Goal: Book appointment/travel/reservation

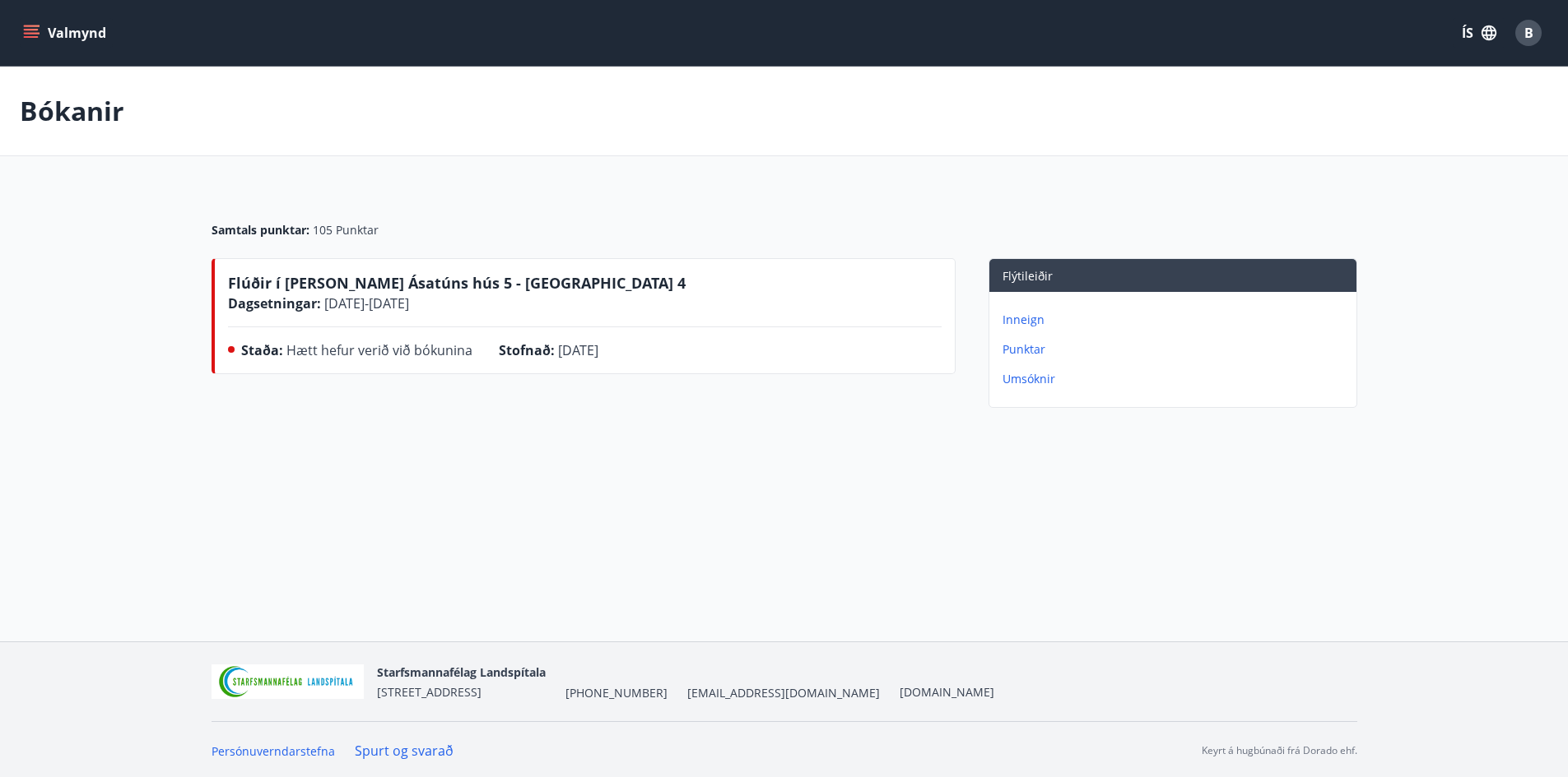
click at [92, 115] on p "Bókanir" at bounding box center [72, 111] width 104 height 36
click at [40, 36] on button "Valmynd" at bounding box center [66, 33] width 93 height 30
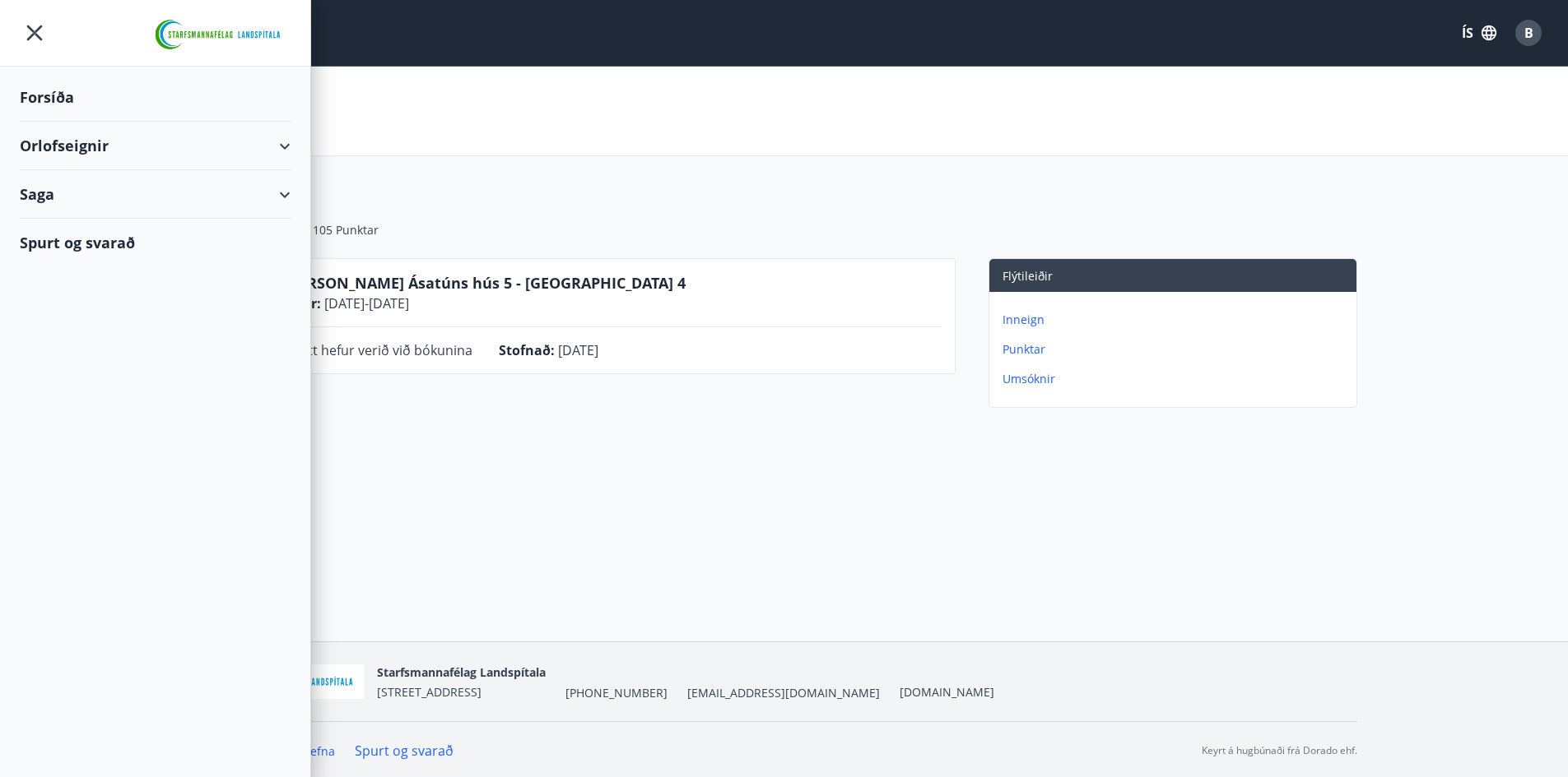
click at [38, 28] on icon "menu" at bounding box center [35, 33] width 30 height 30
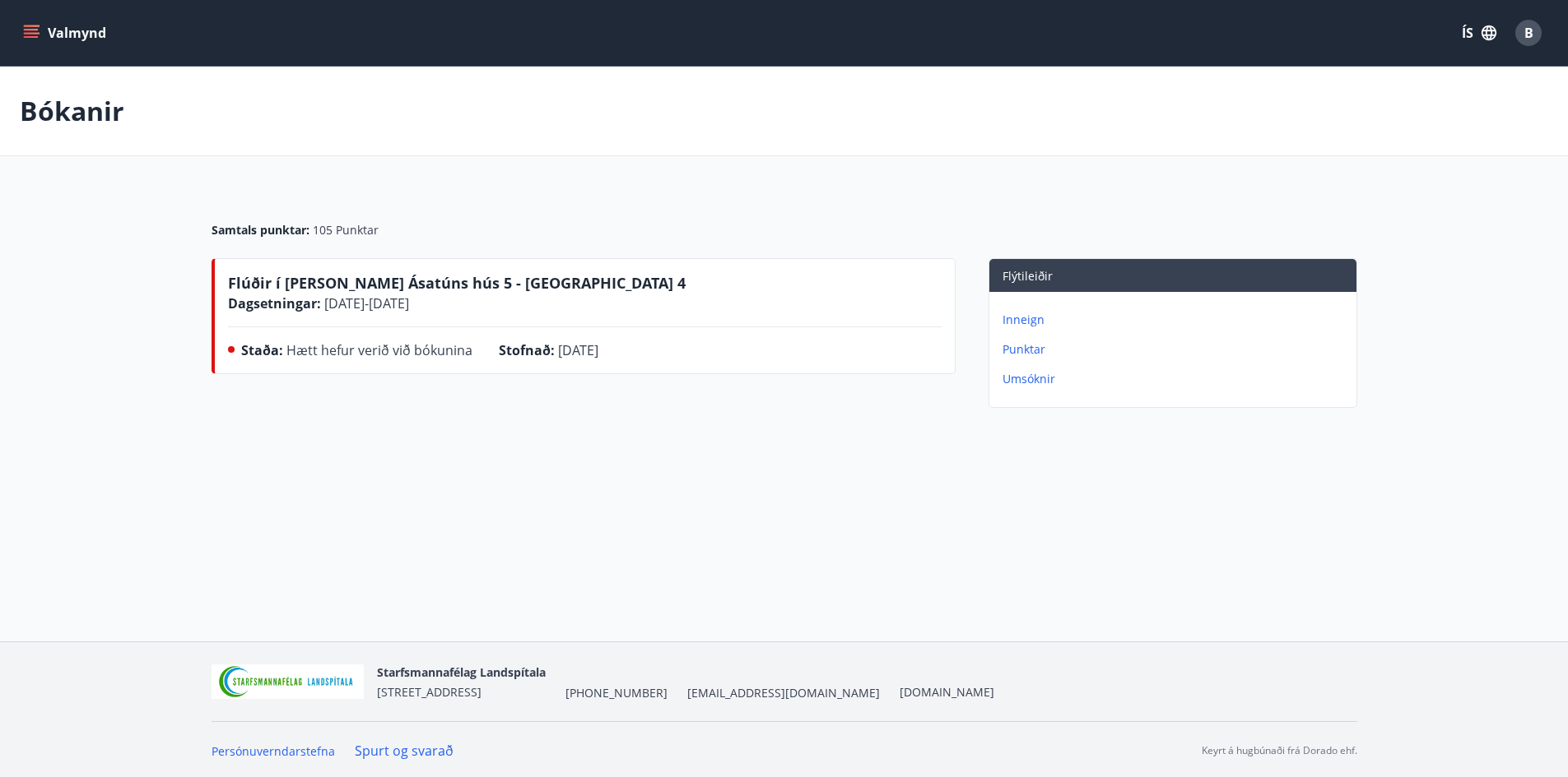
click at [31, 35] on icon "menu" at bounding box center [31, 32] width 17 height 16
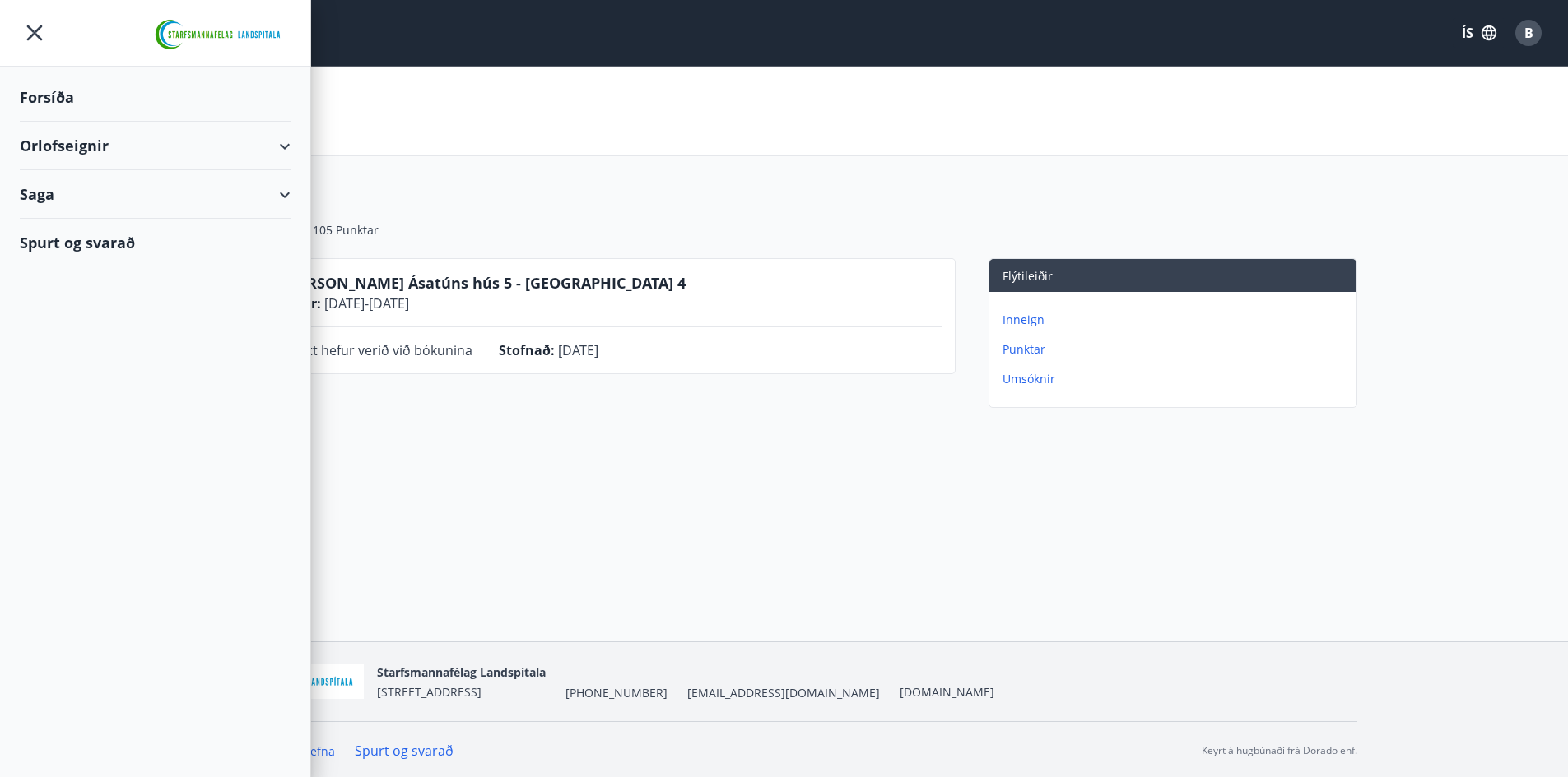
click at [1030, 354] on p "Punktar" at bounding box center [1176, 349] width 347 height 16
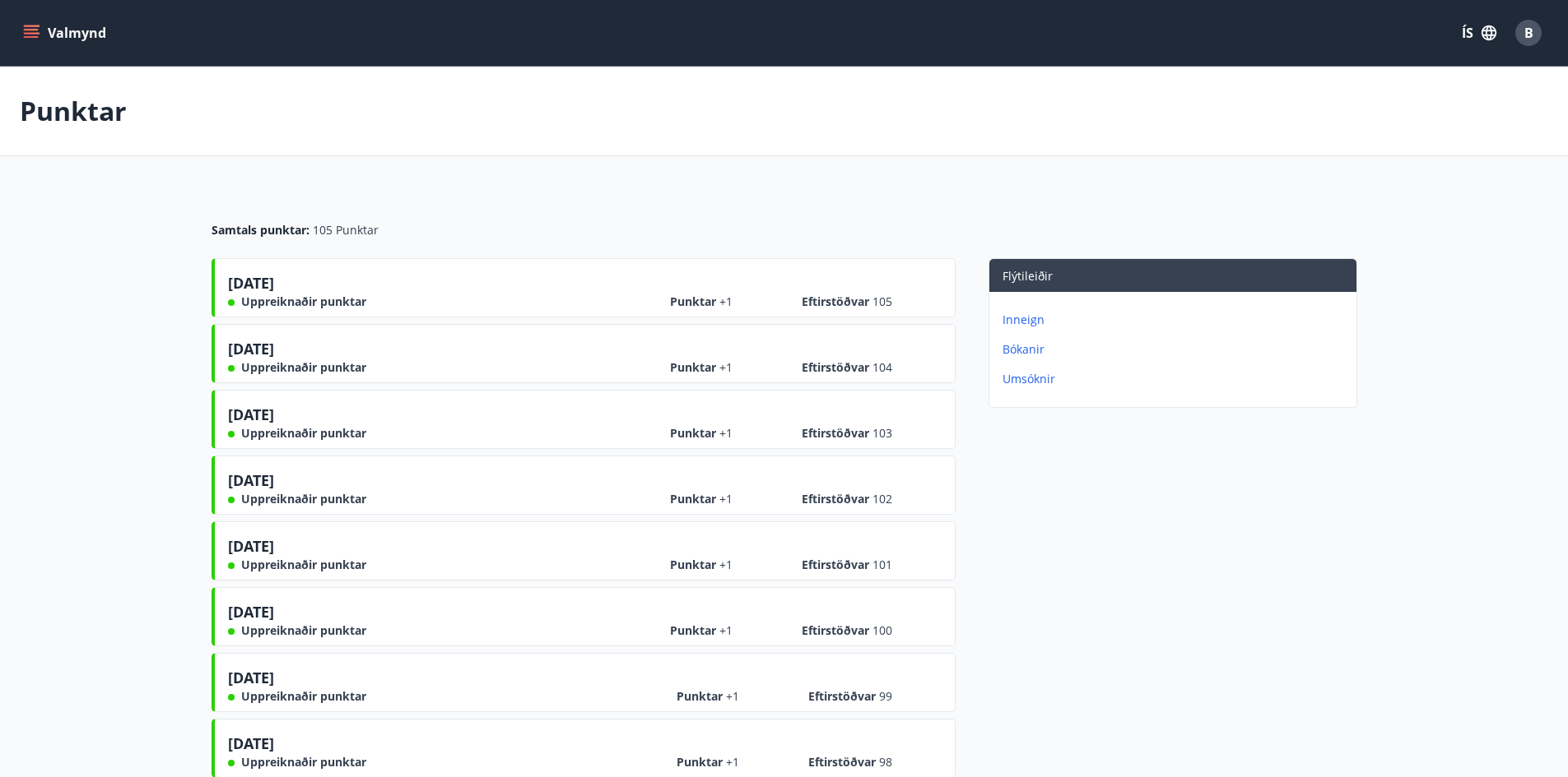
click at [36, 31] on icon "menu" at bounding box center [31, 32] width 17 height 16
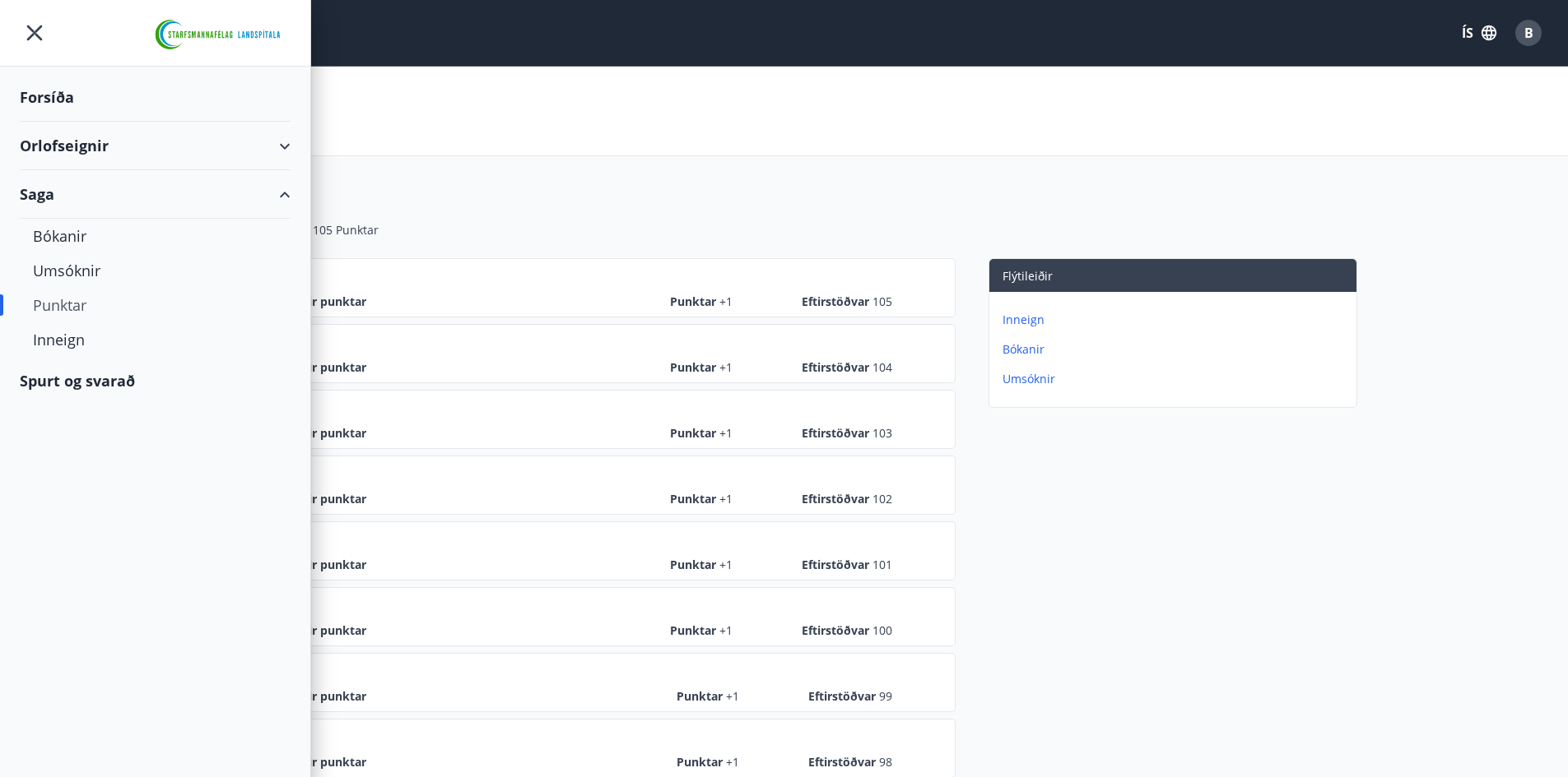
click at [91, 146] on div "Orlofseignir" at bounding box center [155, 146] width 271 height 49
click at [86, 192] on div "Framboð" at bounding box center [155, 188] width 244 height 35
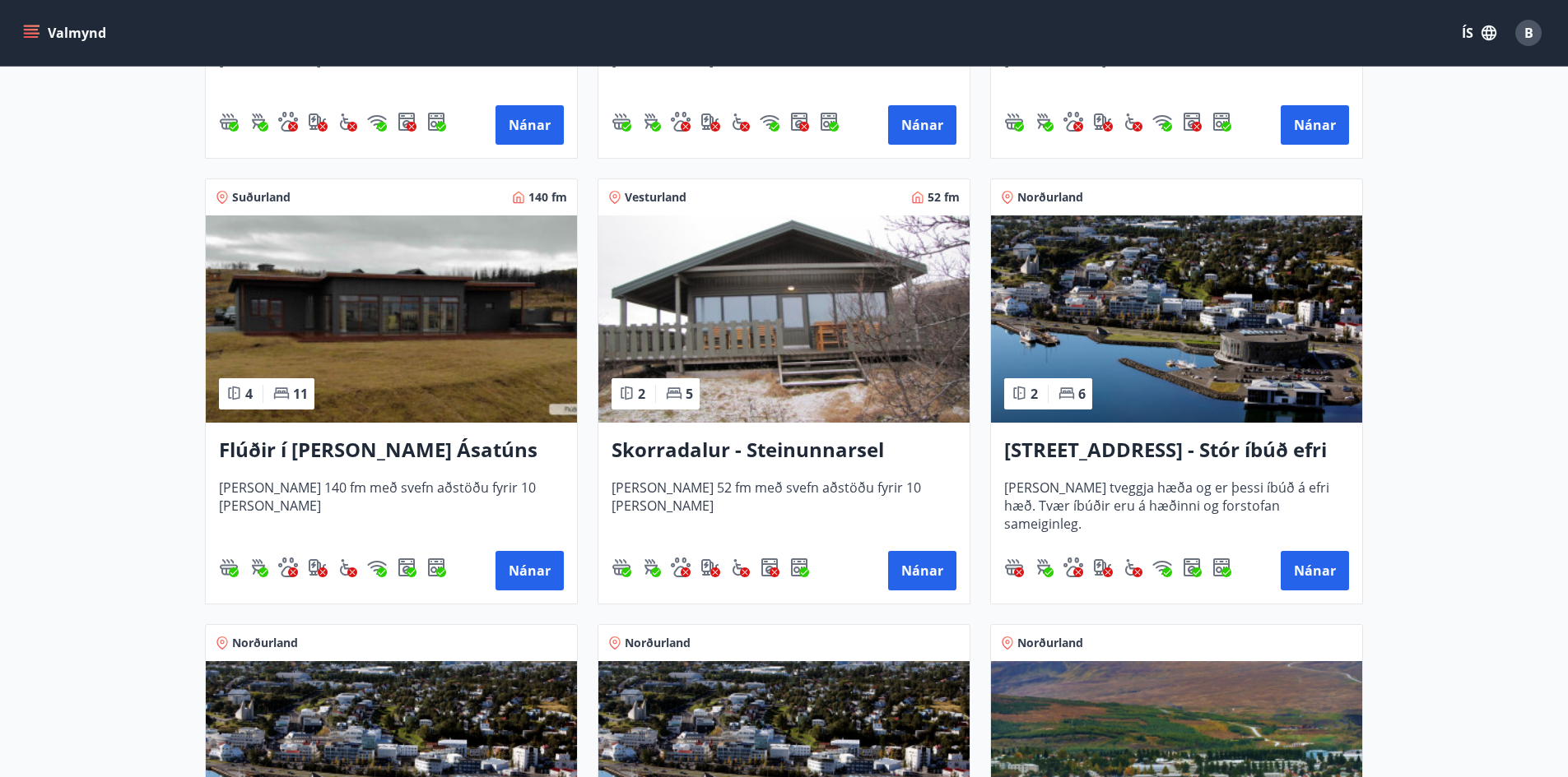
scroll to position [987, 0]
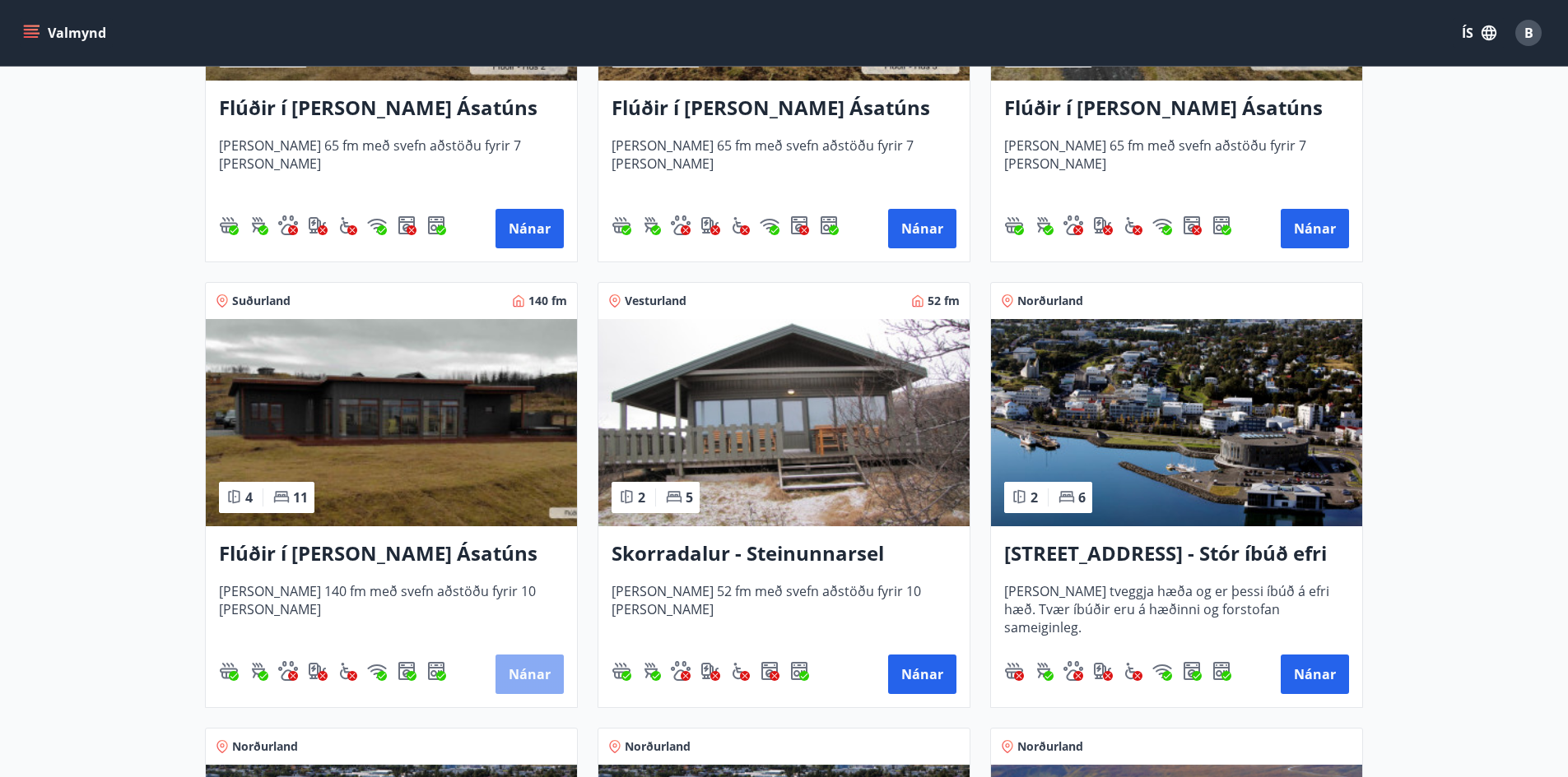
click at [505, 667] on button "Nánar" at bounding box center [529, 674] width 69 height 39
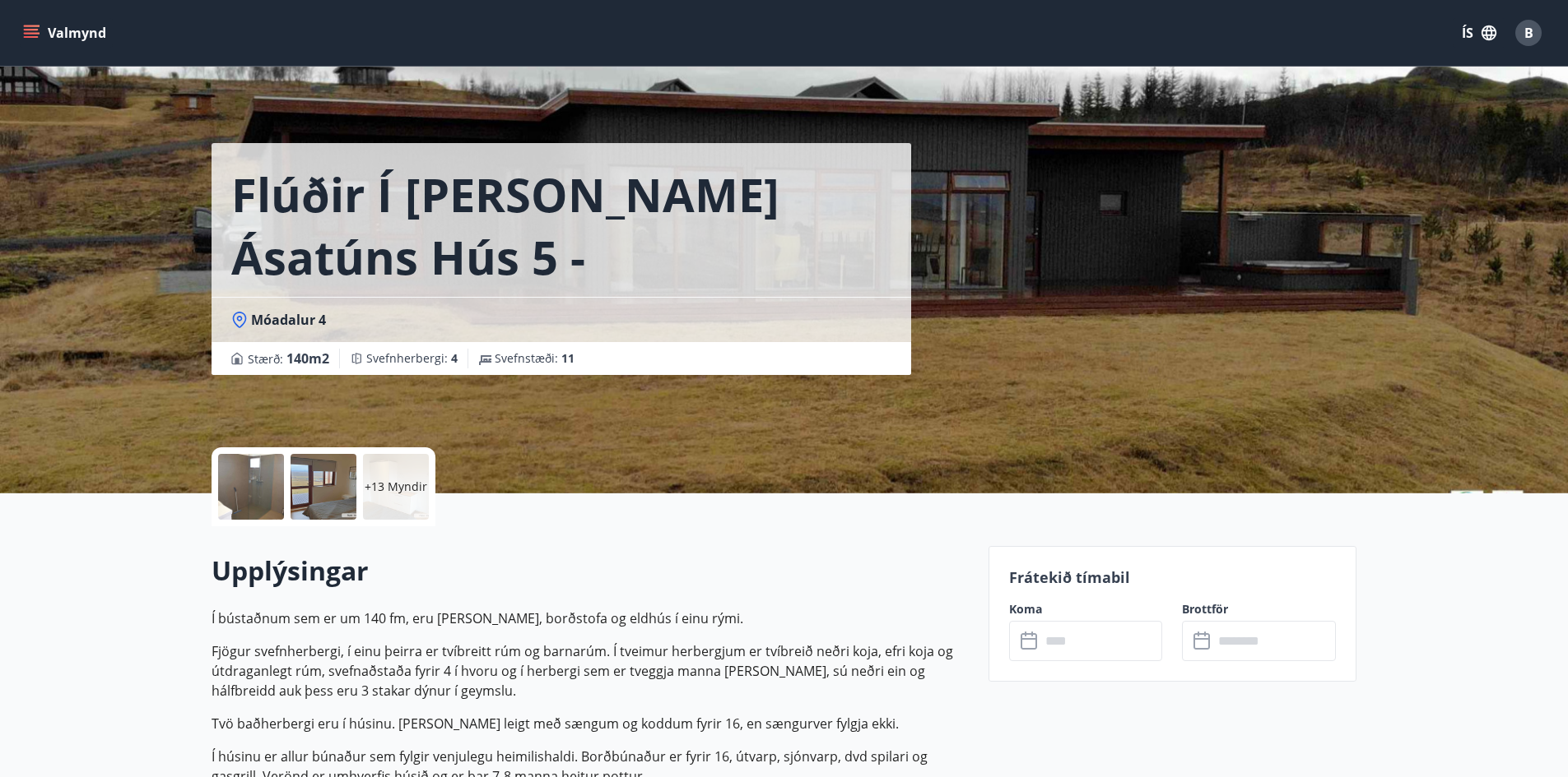
click at [1097, 640] on input "text" at bounding box center [1101, 641] width 122 height 40
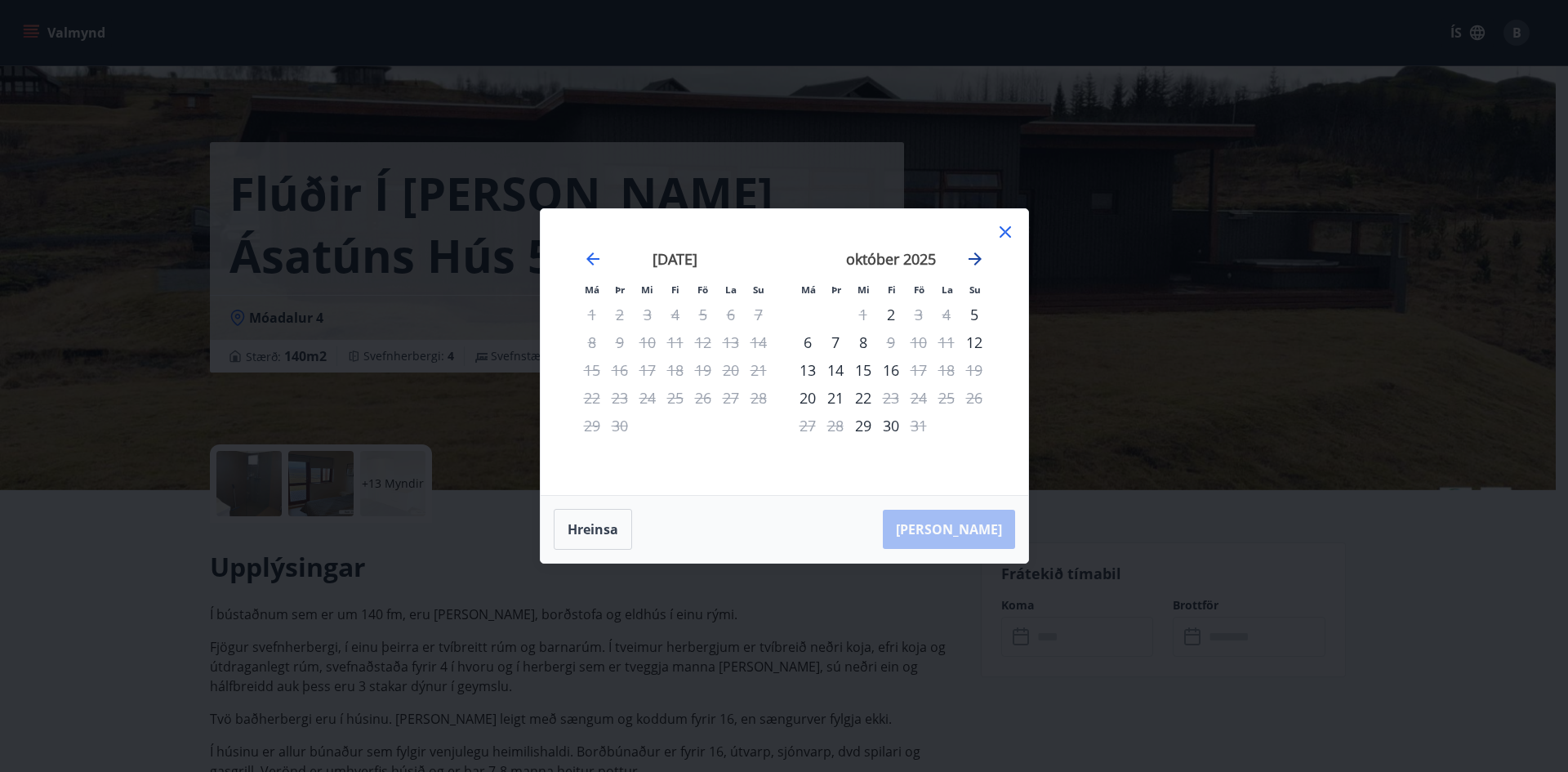
click at [978, 263] on icon "Move forward to switch to the next month." at bounding box center [975, 259] width 20 height 20
